Goal: Information Seeking & Learning: Learn about a topic

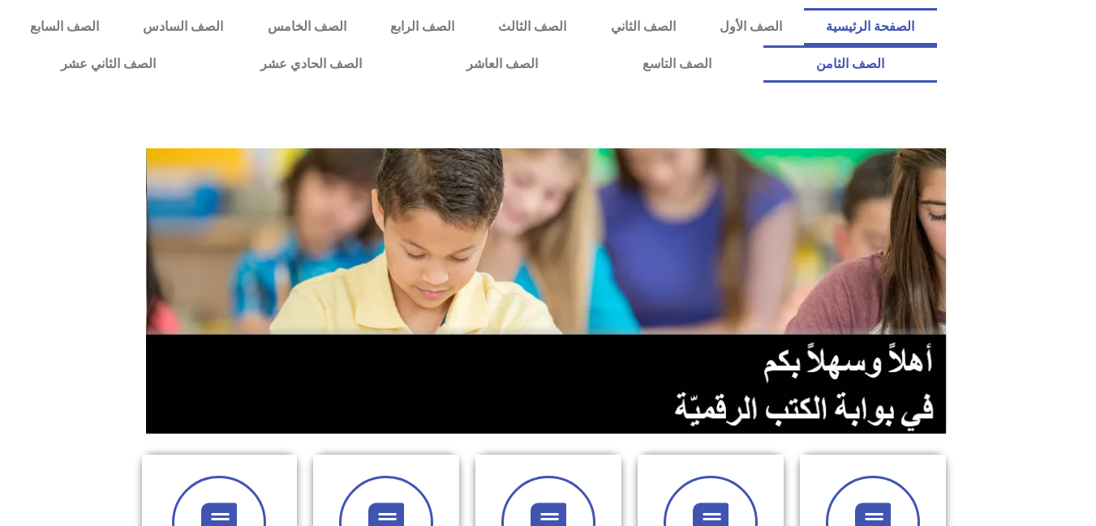
click at [763, 45] on link "الصف الثامن" at bounding box center [849, 63] width 173 height 37
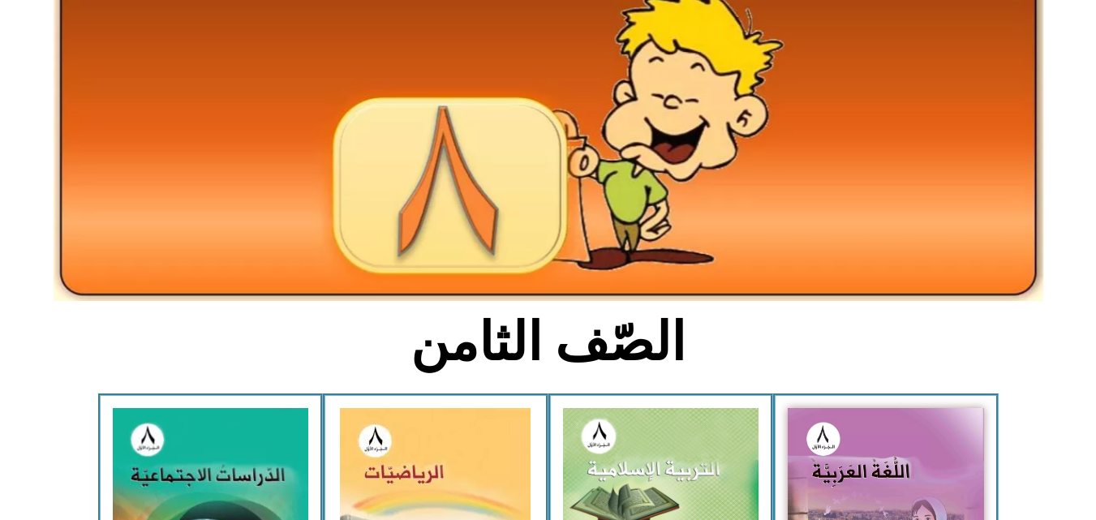
scroll to position [179, 0]
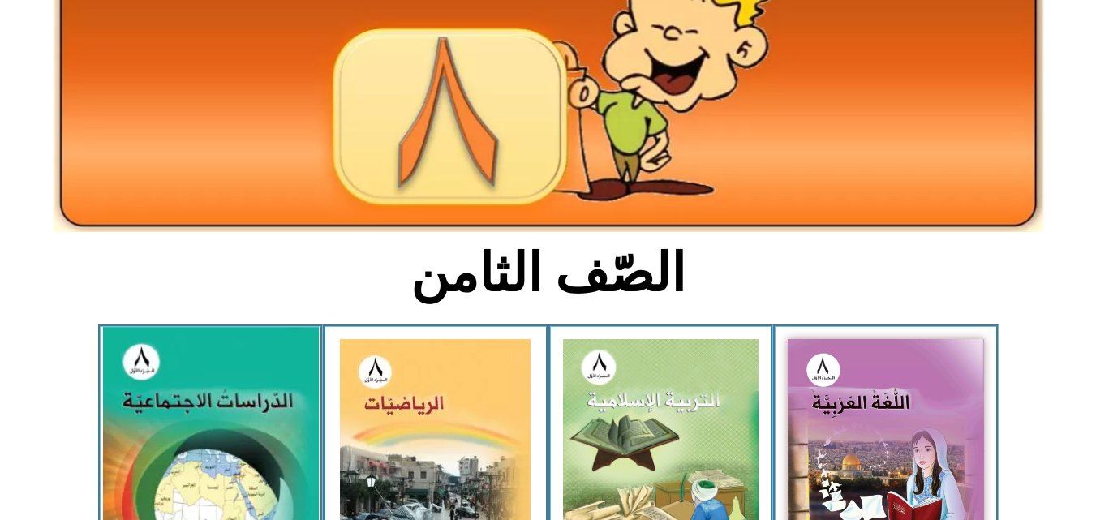
click at [262, 441] on img at bounding box center [210, 459] width 216 height 265
click at [200, 406] on img at bounding box center [210, 459] width 216 height 265
click at [250, 409] on img at bounding box center [210, 459] width 216 height 265
click at [213, 408] on img at bounding box center [210, 459] width 216 height 265
click at [254, 399] on img at bounding box center [210, 459] width 216 height 265
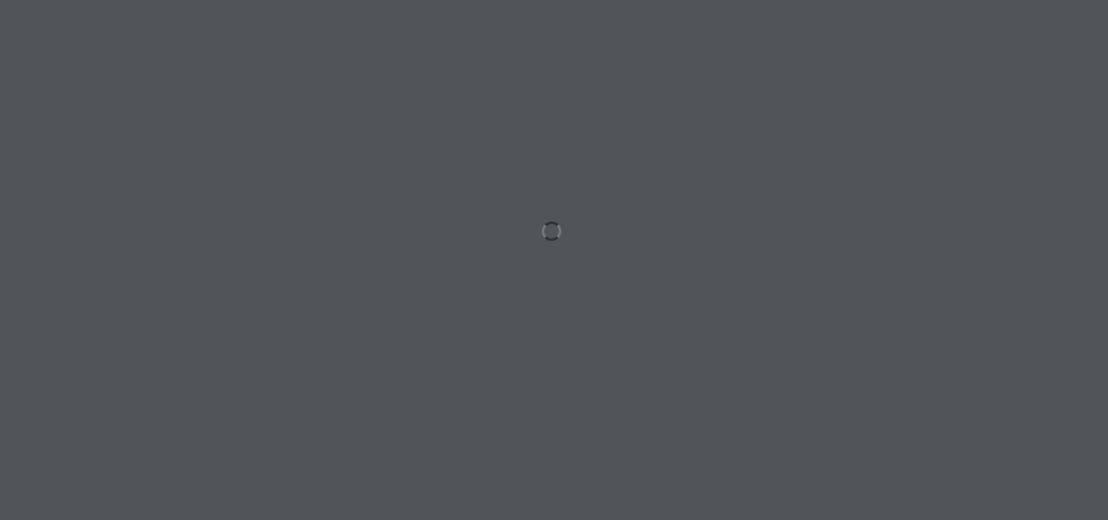
click at [343, 309] on div at bounding box center [554, 260] width 1108 height 520
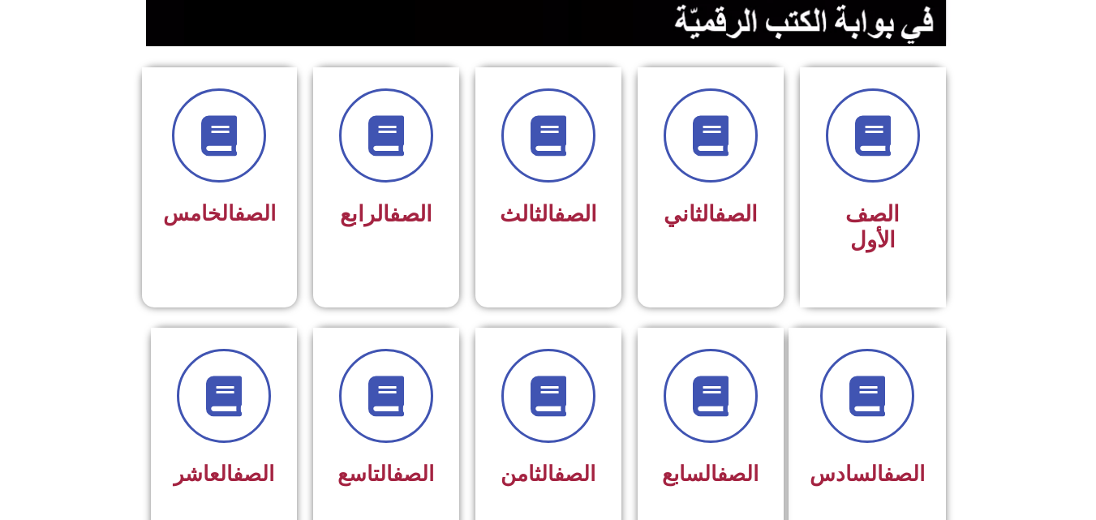
scroll to position [391, 0]
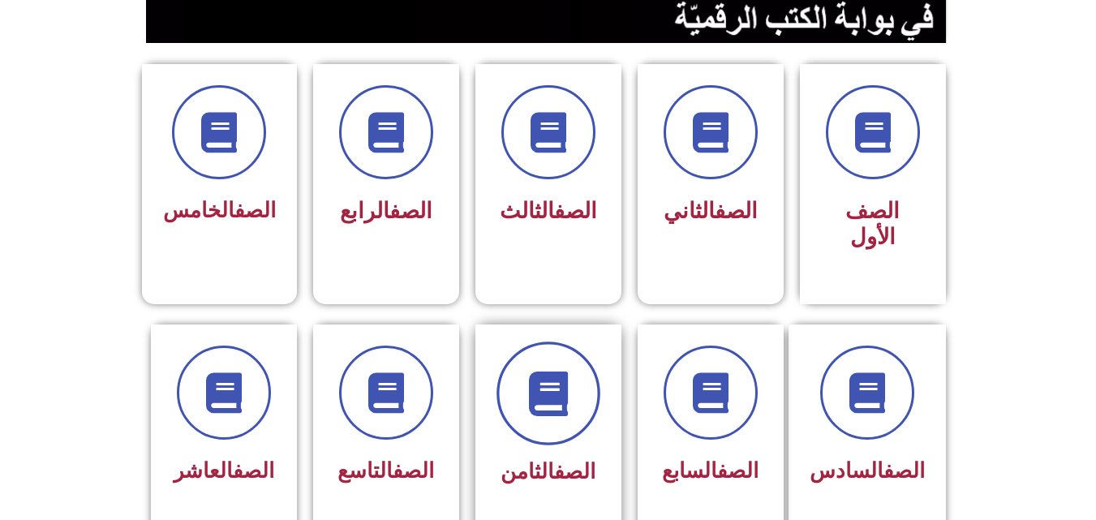
click at [556, 371] on icon at bounding box center [548, 393] width 45 height 45
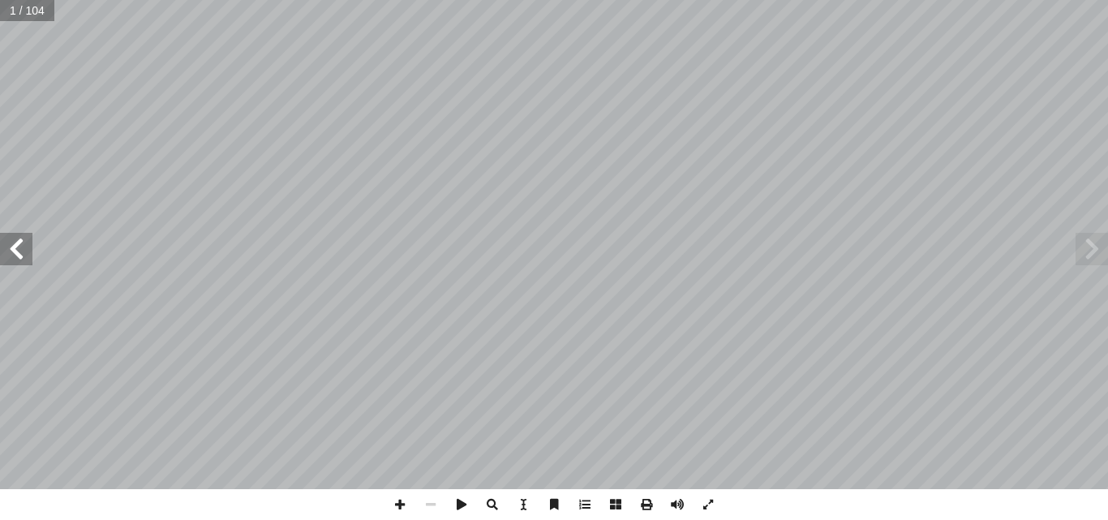
click at [23, 259] on span at bounding box center [16, 249] width 32 height 32
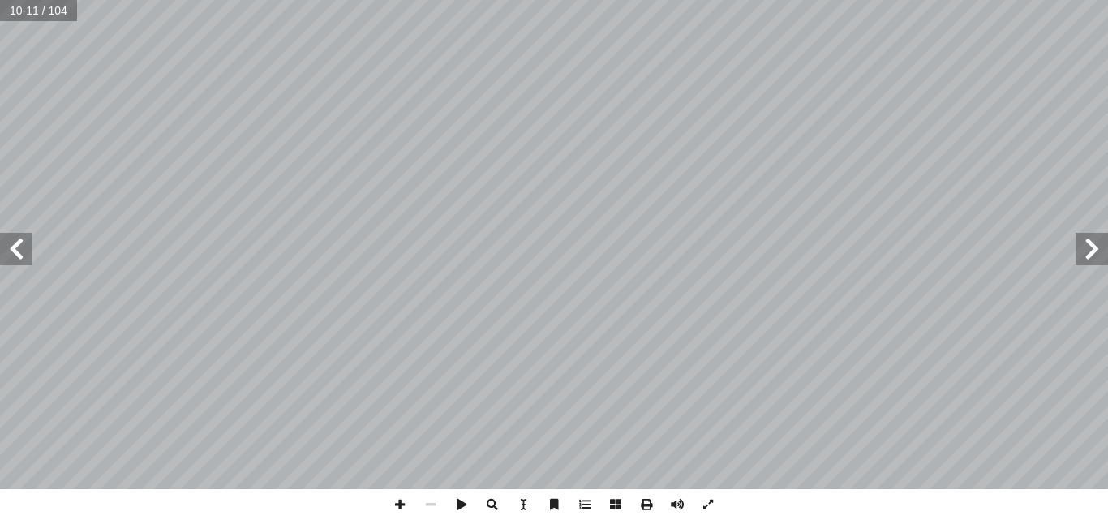
click at [23, 259] on span at bounding box center [16, 249] width 32 height 32
click at [402, 500] on span at bounding box center [399, 504] width 31 height 31
click at [397, 502] on span at bounding box center [399, 504] width 31 height 31
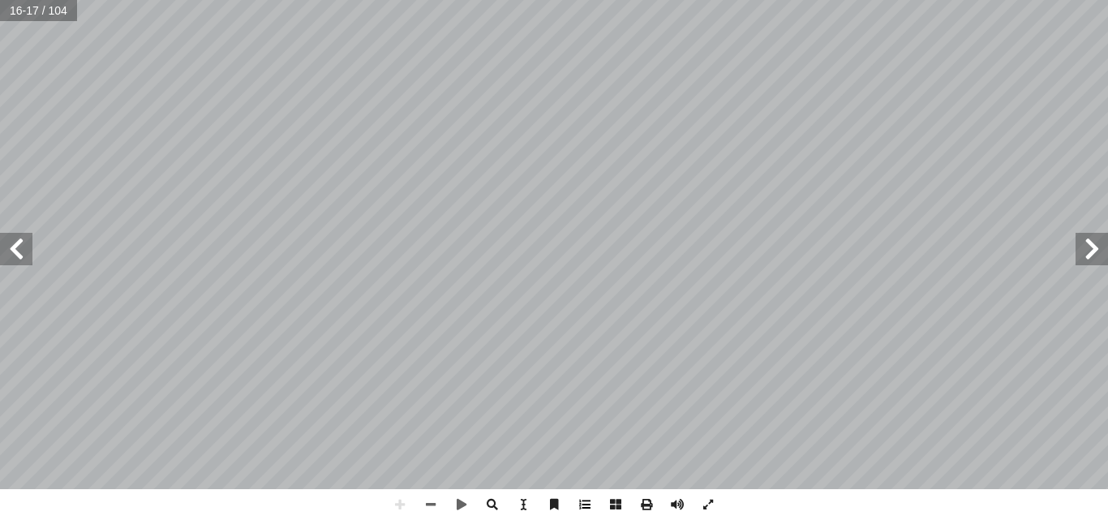
click at [598, 511] on div "١٢ ّ ي ِ ب َ ر َ الع ِ ن َ ط َ الو ُ ضاريس َ ت يكونوا قادرين على: ْ ن أ ا ِ س ْ…" at bounding box center [554, 260] width 1108 height 520
